Goal: Task Accomplishment & Management: Use online tool/utility

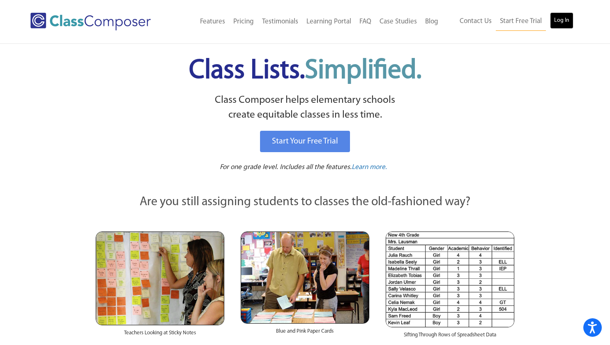
click at [564, 20] on link "Log In" at bounding box center [561, 20] width 23 height 16
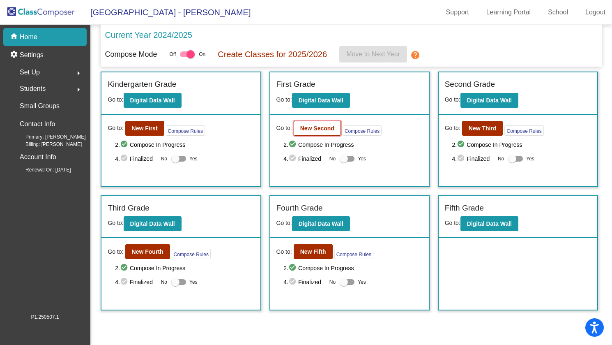
click at [323, 128] on b "New Second" at bounding box center [317, 128] width 34 height 7
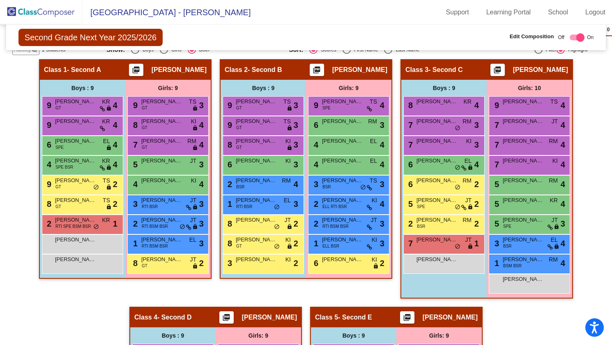
scroll to position [206, 0]
